Goal: Information Seeking & Learning: Learn about a topic

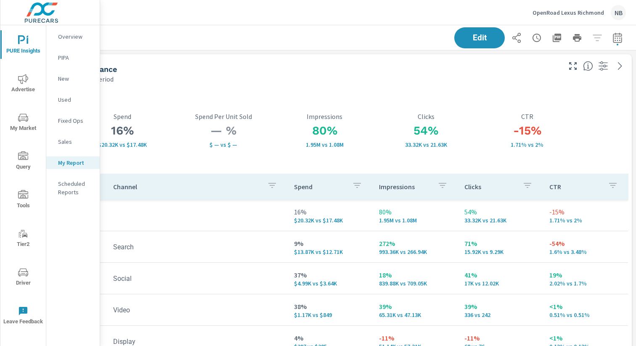
scroll to position [0, 0]
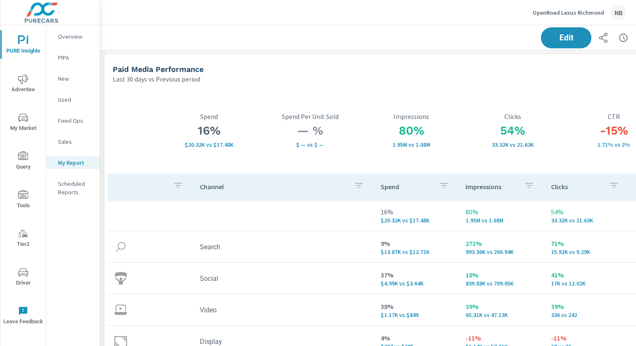
click at [584, 13] on p "OpenRoad Lexus Richmond" at bounding box center [569, 13] width 72 height 8
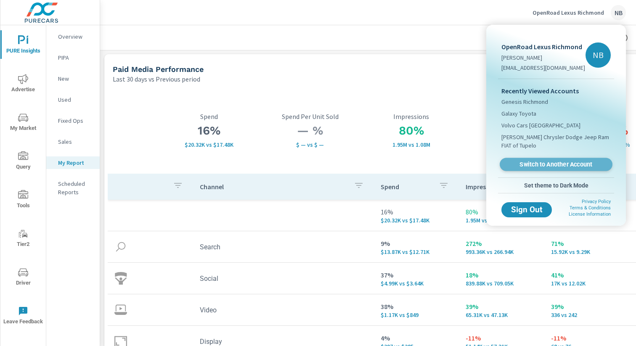
click at [540, 169] on link "Switch to Another Account" at bounding box center [556, 164] width 113 height 13
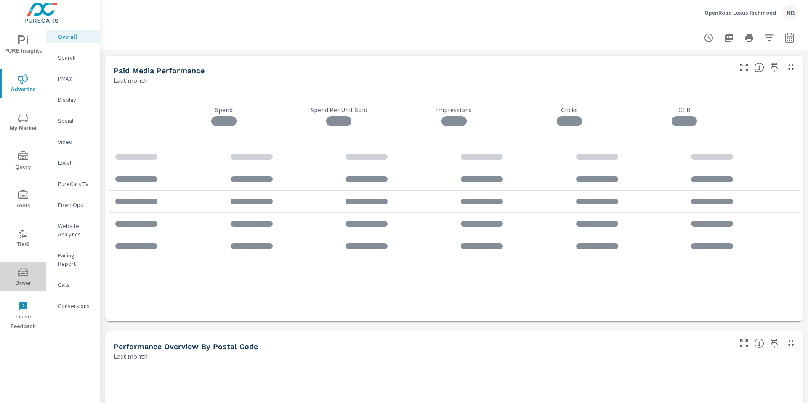
click at [22, 268] on icon "nav menu" at bounding box center [23, 273] width 10 height 10
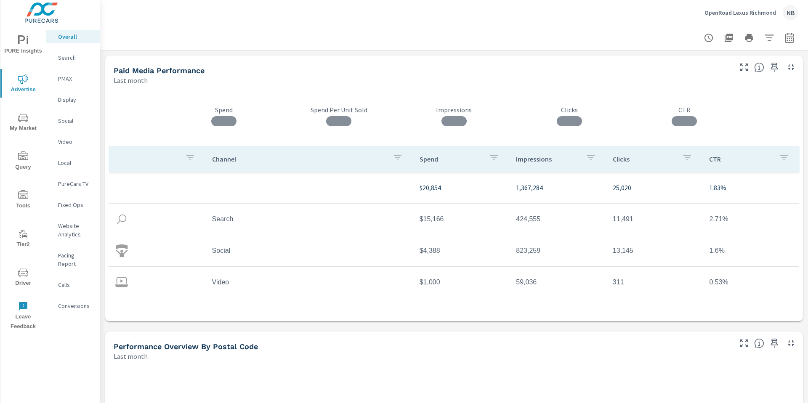
scroll to position [24, 0]
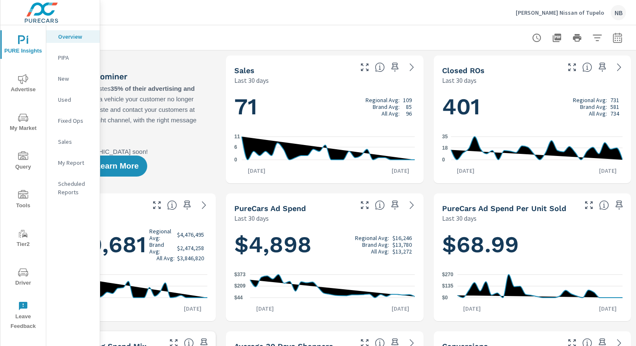
scroll to position [0, 0]
click at [616, 40] on icon "button" at bounding box center [617, 38] width 5 height 3
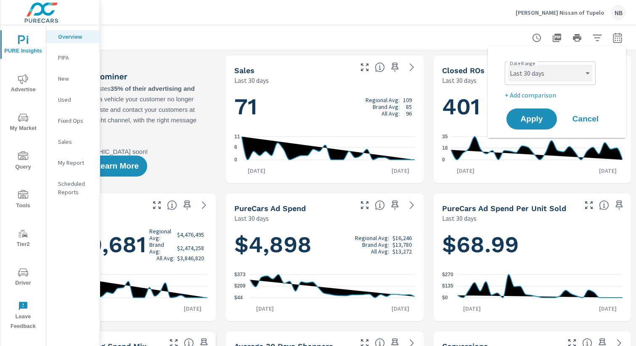
click at [555, 79] on select "Custom Yesterday Last week Last 7 days Last 14 days Last 30 days Last 45 days L…" at bounding box center [550, 73] width 84 height 17
select select "Last 6 months"
click at [530, 94] on p "+ Add comparison" at bounding box center [559, 95] width 108 height 10
select select "Previous period"
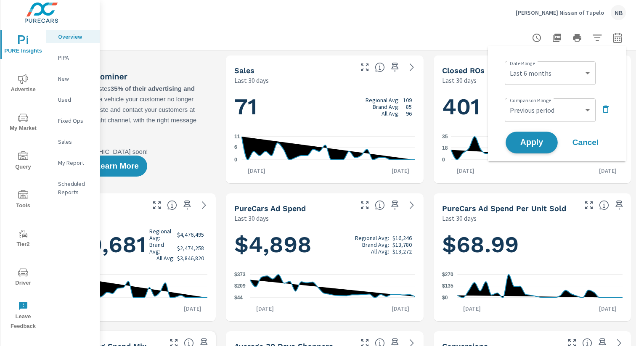
click at [526, 143] on span "Apply" at bounding box center [532, 143] width 35 height 8
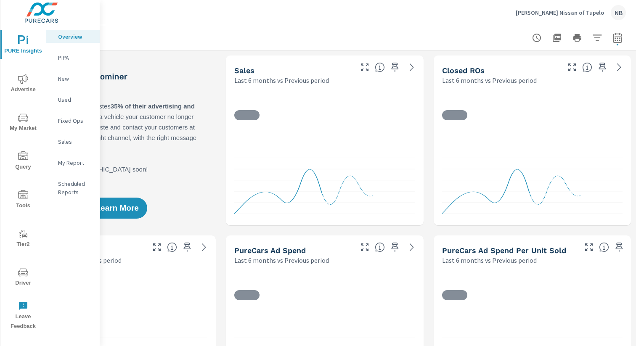
scroll to position [0, 0]
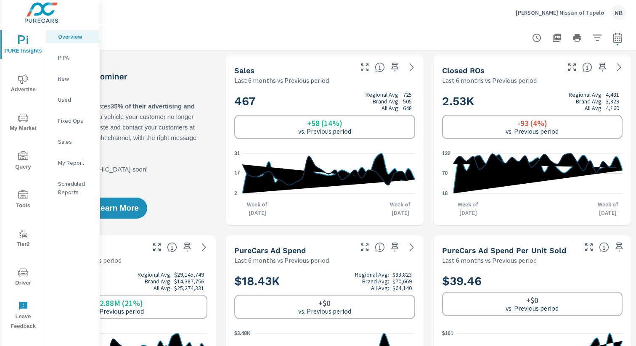
click at [25, 119] on icon "nav menu" at bounding box center [23, 118] width 10 height 10
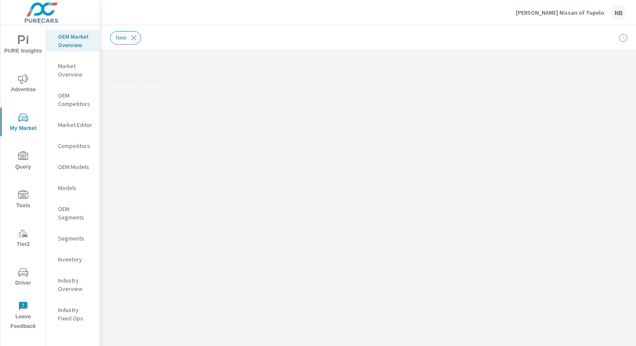
click at [67, 75] on p "Market Overview" at bounding box center [75, 70] width 35 height 17
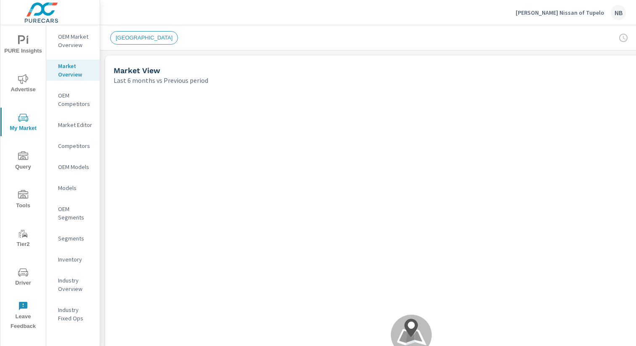
scroll to position [0, 87]
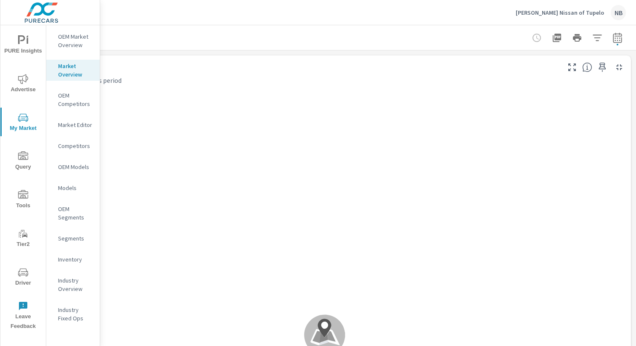
click at [619, 42] on icon "button" at bounding box center [618, 38] width 10 height 10
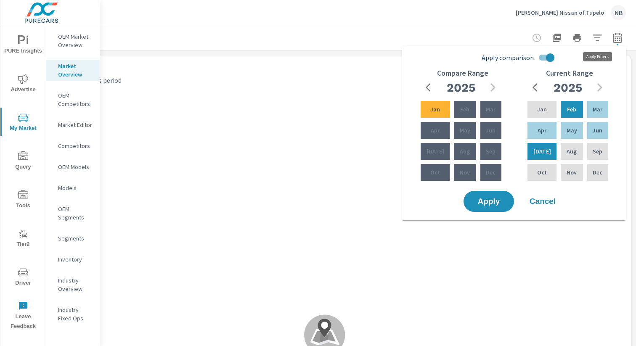
click at [601, 40] on icon "button" at bounding box center [598, 38] width 10 height 10
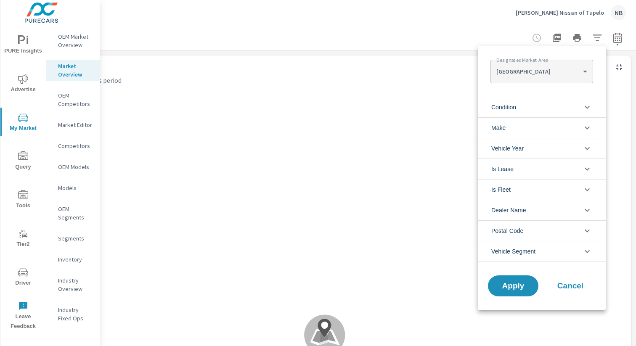
click at [562, 72] on body "PURE Insights Advertise My Market Query Tools Tier2 Driver Leave Feedback OEM M…" at bounding box center [318, 173] width 636 height 346
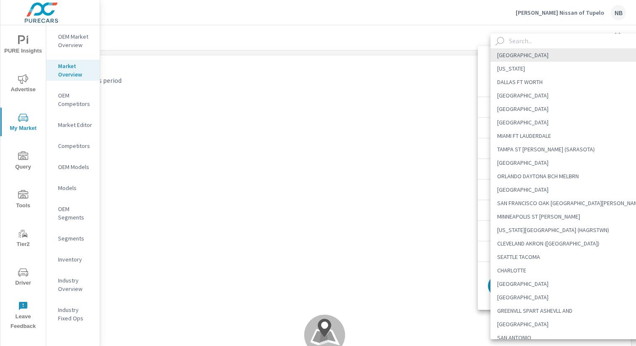
click at [564, 40] on input "text" at bounding box center [578, 41] width 144 height 15
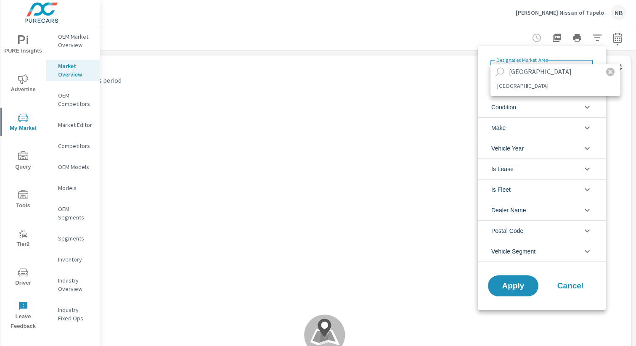
scroll to position [0, 0]
type input "nashville"
click at [551, 90] on li "NASHVILLE" at bounding box center [556, 85] width 130 height 13
type Area "NASHVILLE"
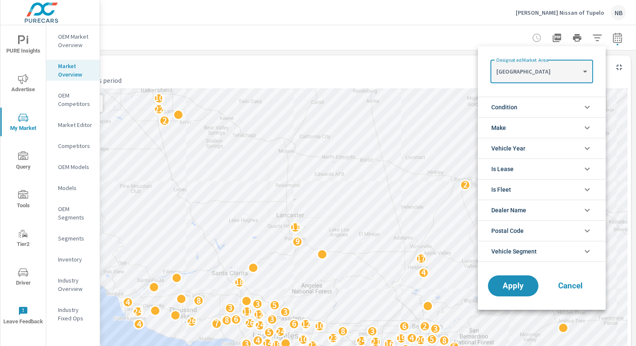
click at [550, 110] on li "Condition" at bounding box center [542, 107] width 128 height 21
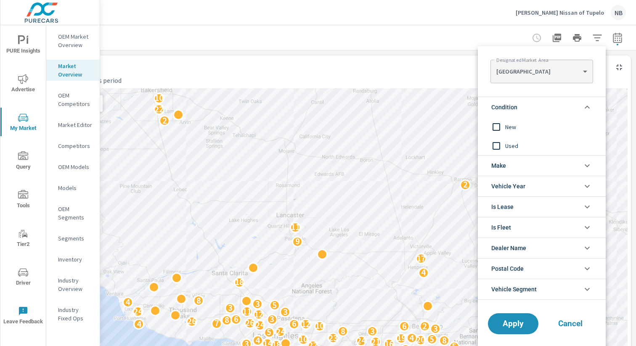
click at [525, 164] on li "Make" at bounding box center [542, 165] width 128 height 21
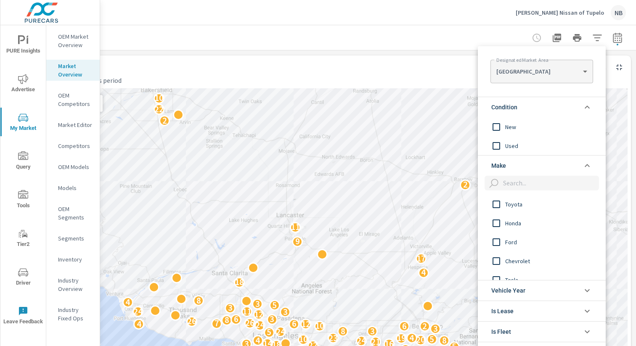
click at [521, 184] on input "filter options" at bounding box center [549, 183] width 99 height 15
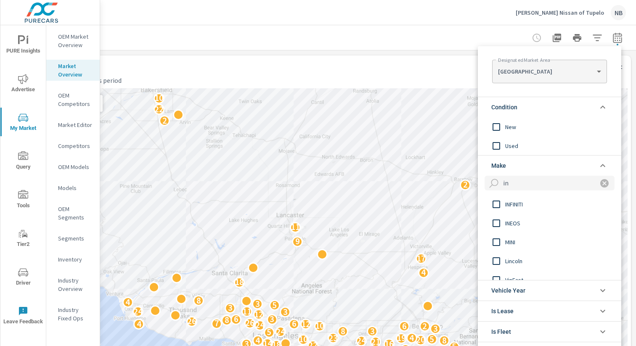
type input "in"
click at [518, 224] on span "INEOS" at bounding box center [551, 223] width 92 height 10
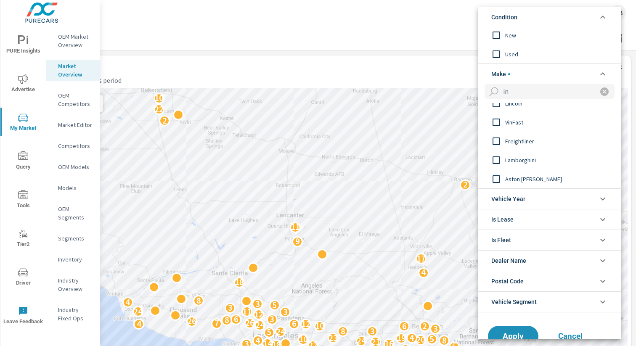
scroll to position [73, 0]
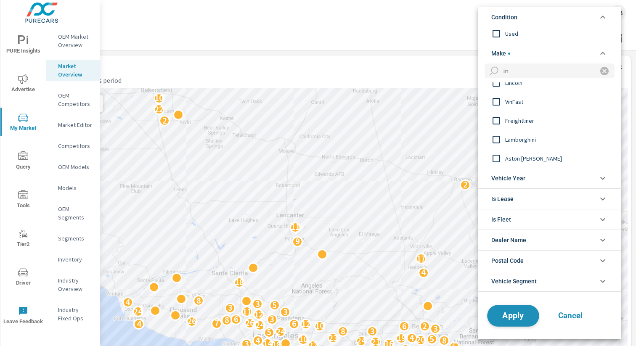
click at [522, 318] on span "Apply" at bounding box center [513, 316] width 35 height 8
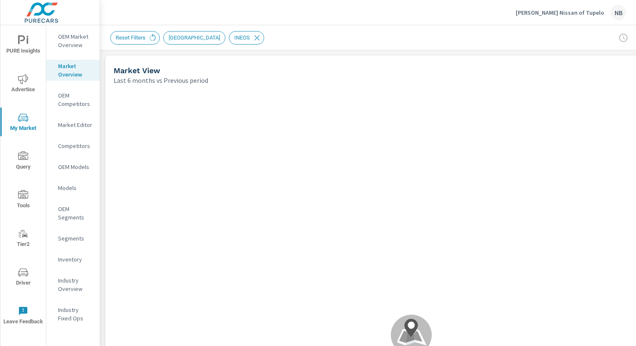
scroll to position [0, 0]
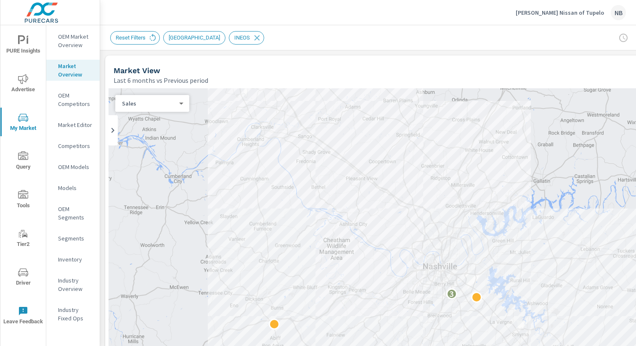
drag, startPoint x: 557, startPoint y: 61, endPoint x: 599, endPoint y: 63, distance: 41.7
click at [557, 61] on div "Market View Last 6 months vs Previous period" at bounding box center [377, 71] width 544 height 30
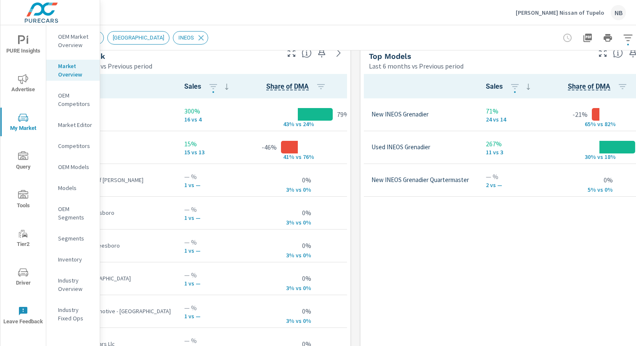
scroll to position [555, 87]
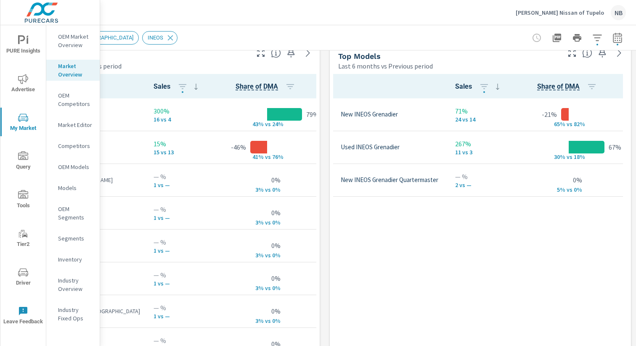
click at [325, 236] on div "Market View Last 6 months vs Previous period ← Move left → Move right ↑ Move up…" at bounding box center [324, 171] width 623 height 1351
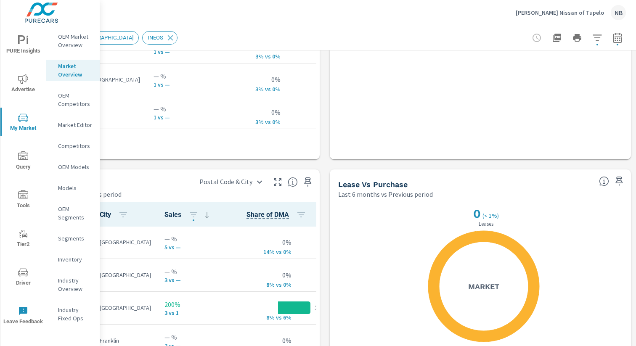
scroll to position [787, 0]
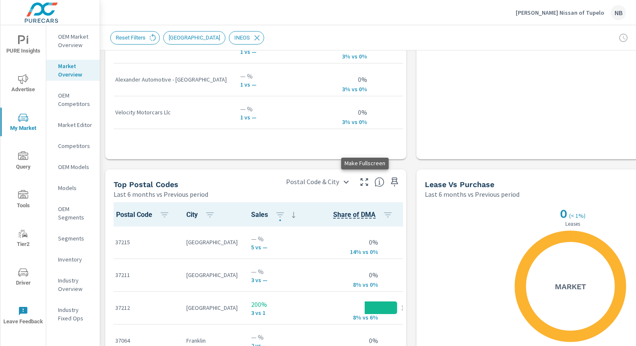
click at [369, 182] on icon "button" at bounding box center [364, 182] width 10 height 10
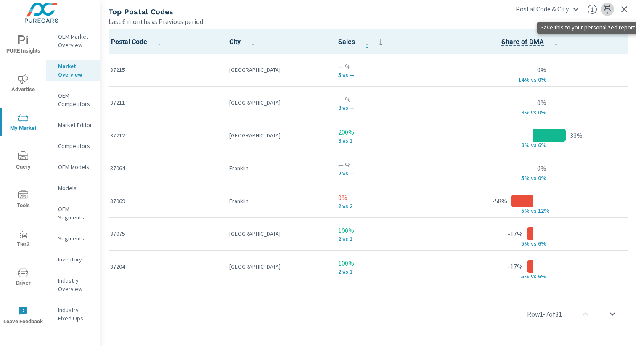
click at [606, 7] on icon "button" at bounding box center [608, 9] width 10 height 10
click at [626, 10] on icon "button" at bounding box center [624, 9] width 10 height 10
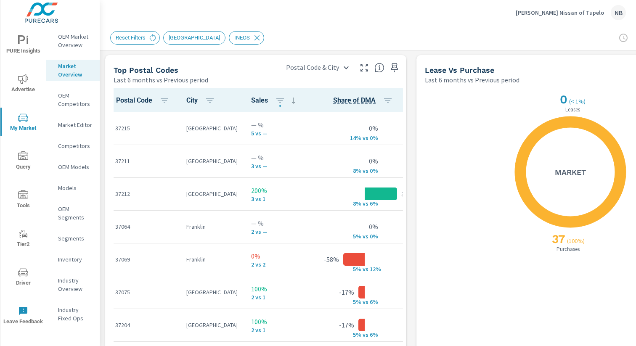
scroll to position [903, 0]
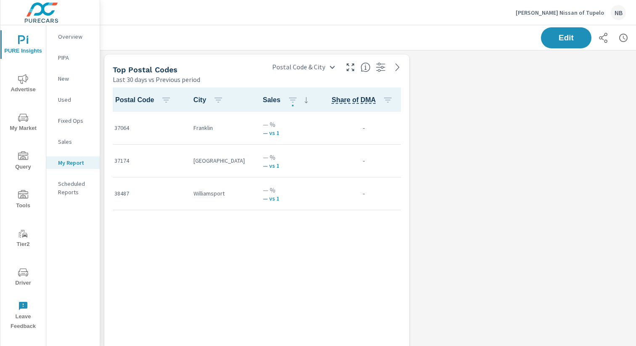
scroll to position [0, 87]
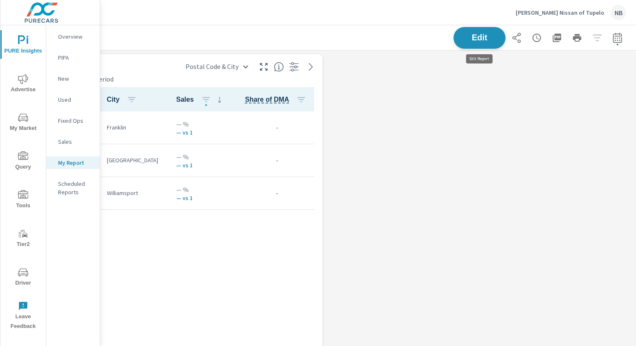
click at [489, 38] on span "Edit" at bounding box center [479, 38] width 35 height 8
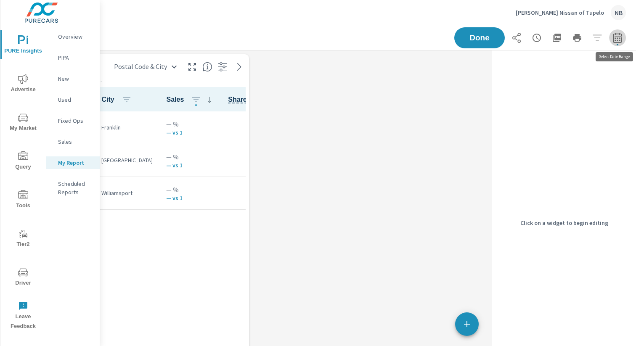
click at [616, 38] on icon "button" at bounding box center [617, 38] width 5 height 3
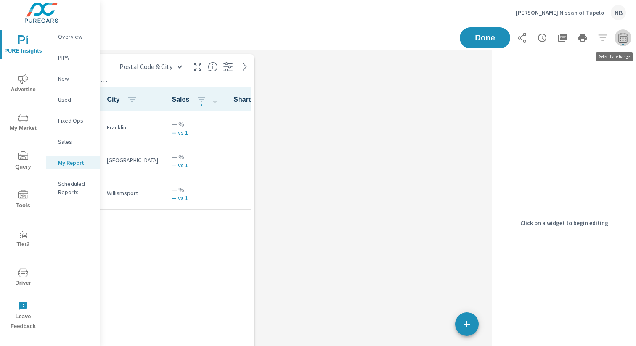
select select "Last 30 days"
select select "Previous period"
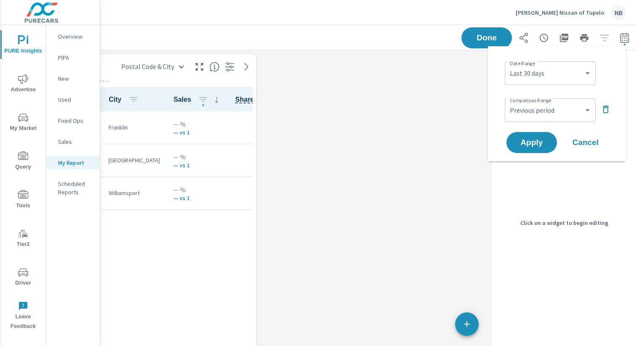
scroll to position [0, 80]
click at [552, 77] on select "Custom Yesterday Last week Last 7 days Last 14 days Last 30 days Last 45 days L…" at bounding box center [550, 73] width 84 height 17
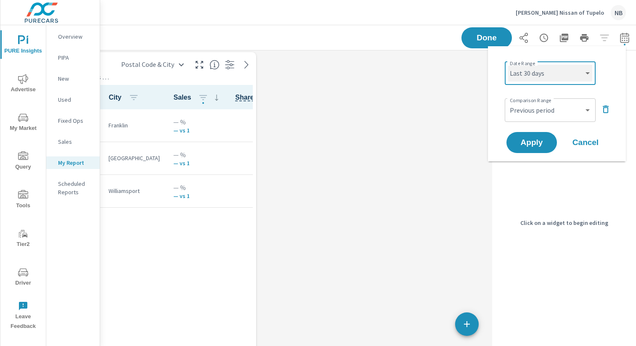
select select "Last 6 months"
click at [548, 148] on button "Apply" at bounding box center [532, 143] width 52 height 22
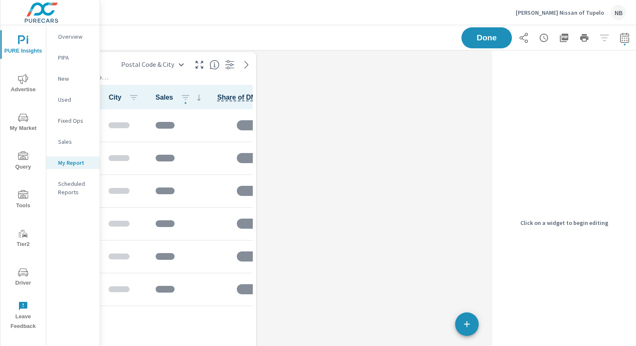
scroll to position [0, 0]
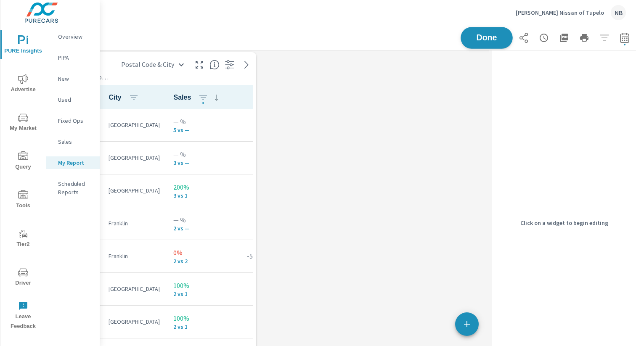
click at [484, 35] on span "Done" at bounding box center [487, 38] width 35 height 8
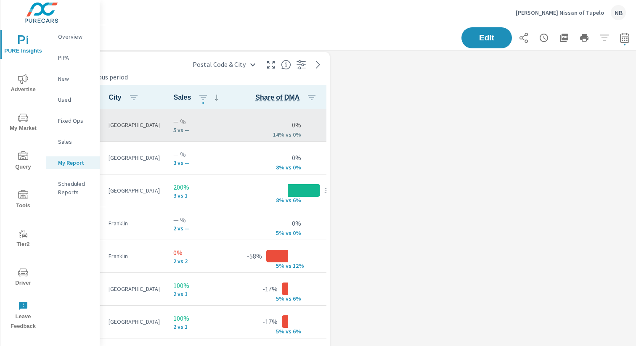
scroll to position [3, 0]
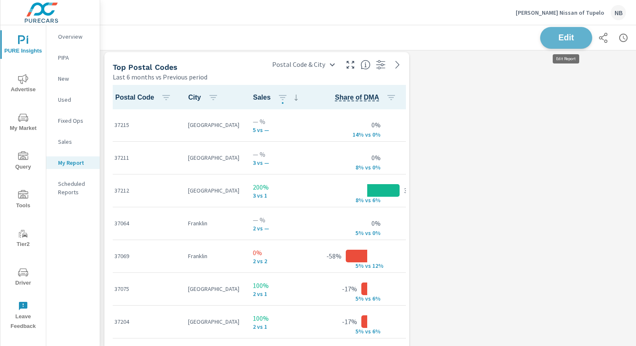
click at [569, 40] on span "Edit" at bounding box center [566, 38] width 35 height 8
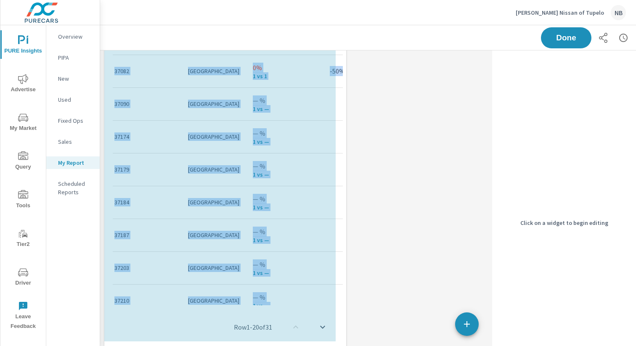
scroll to position [0, 0]
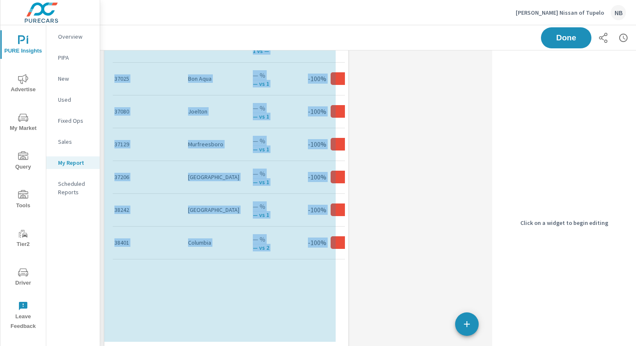
drag, startPoint x: 332, startPoint y: 340, endPoint x: 345, endPoint y: 343, distance: 13.1
click at [345, 343] on div "PURE Insights Report Carlock Nissan of Tupelo Report date range: Feb 01, 2025 -…" at bounding box center [368, 185] width 536 height 321
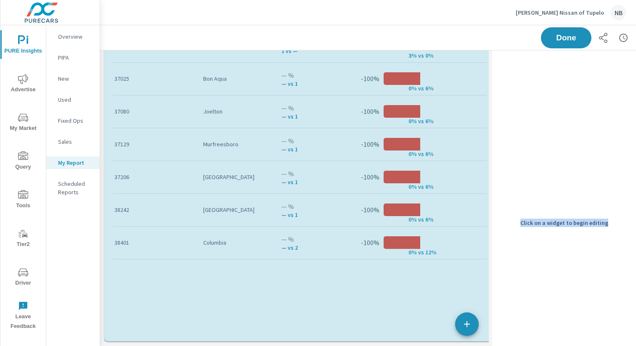
drag, startPoint x: 335, startPoint y: 339, endPoint x: 501, endPoint y: 340, distance: 166.2
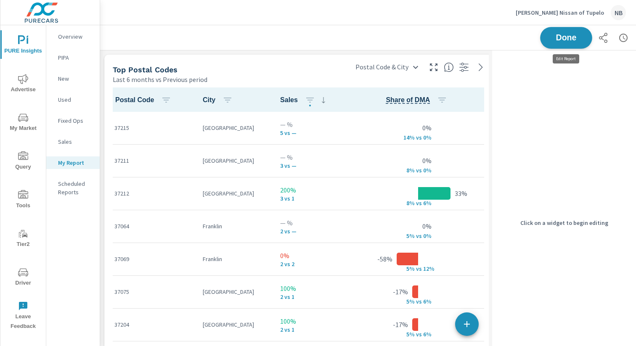
click at [578, 36] on span "Done" at bounding box center [566, 38] width 35 height 8
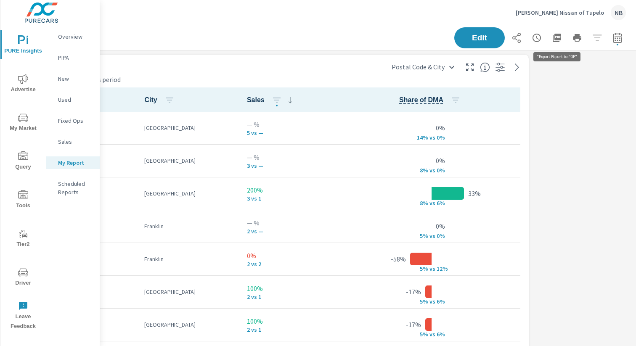
click at [560, 40] on icon "button" at bounding box center [557, 38] width 8 height 8
